Goal: Check status: Check status

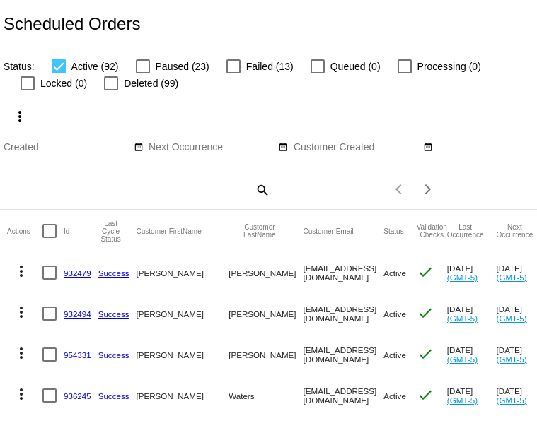
click at [261, 201] on mat-icon "search" at bounding box center [261, 190] width 17 height 22
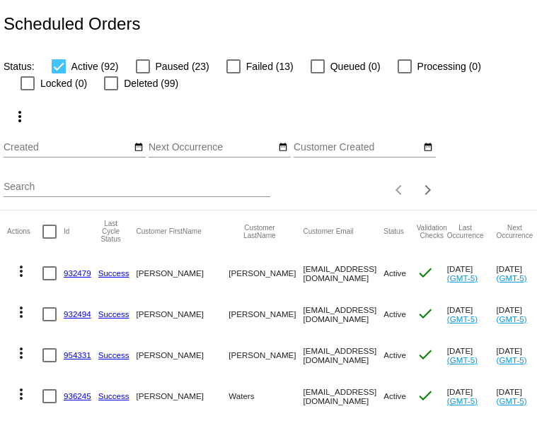
click at [125, 193] on input "Search" at bounding box center [137, 187] width 267 height 11
paste input "[EMAIL_ADDRESS][DOMAIN_NAME]"
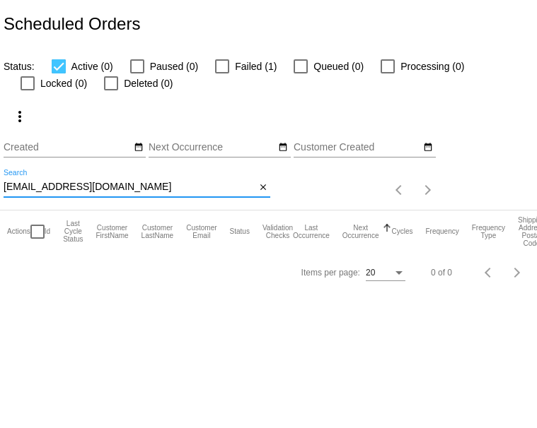
type input "[EMAIL_ADDRESS][DOMAIN_NAME]"
click at [229, 73] on div at bounding box center [222, 66] width 14 height 14
click at [222, 74] on input "Failed (1)" at bounding box center [221, 74] width 1 height 1
checkbox input "true"
